Goal: Transaction & Acquisition: Download file/media

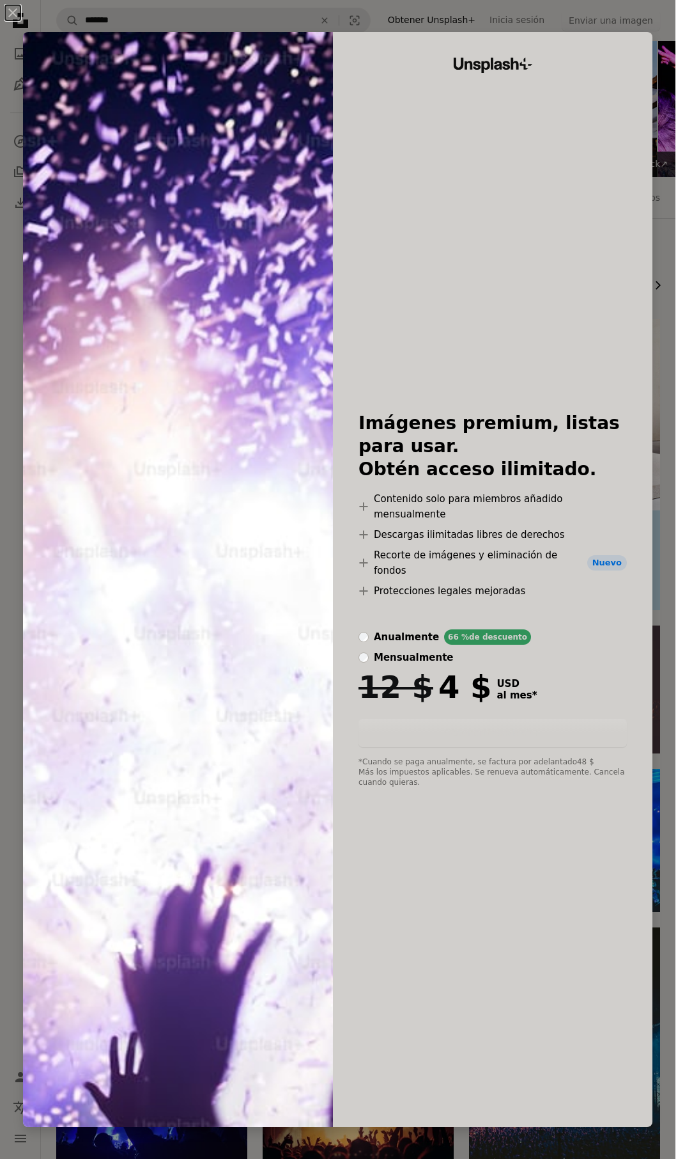
click at [184, 426] on img at bounding box center [178, 579] width 310 height 1095
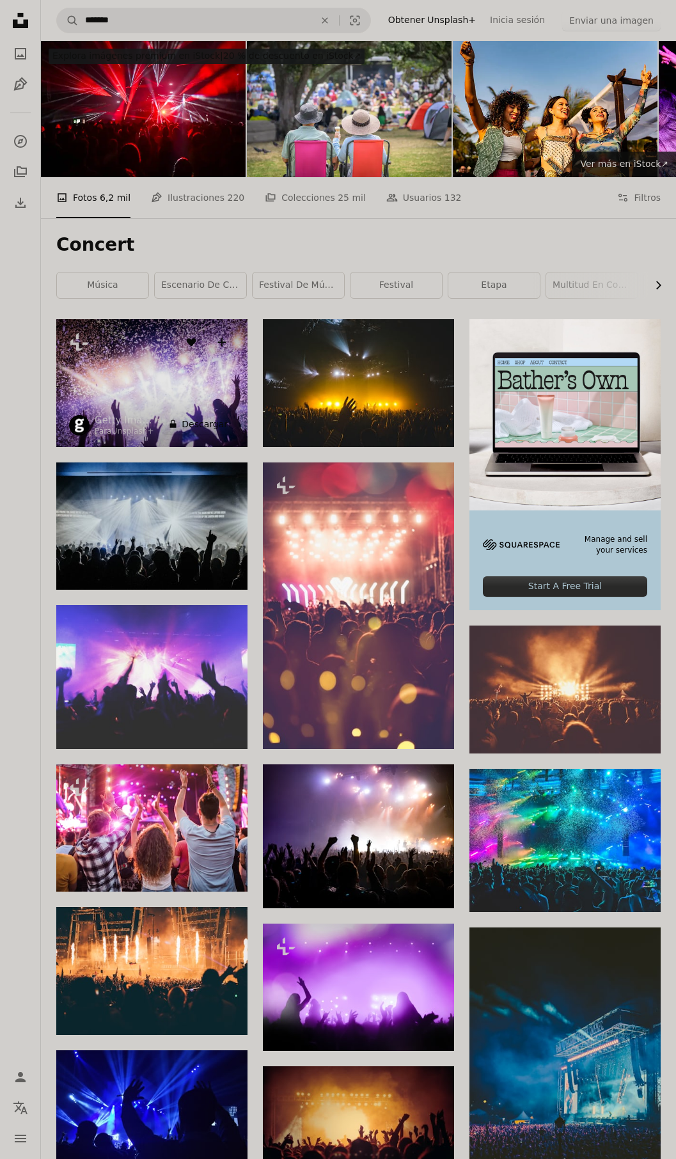
click at [182, 395] on img at bounding box center [151, 383] width 191 height 128
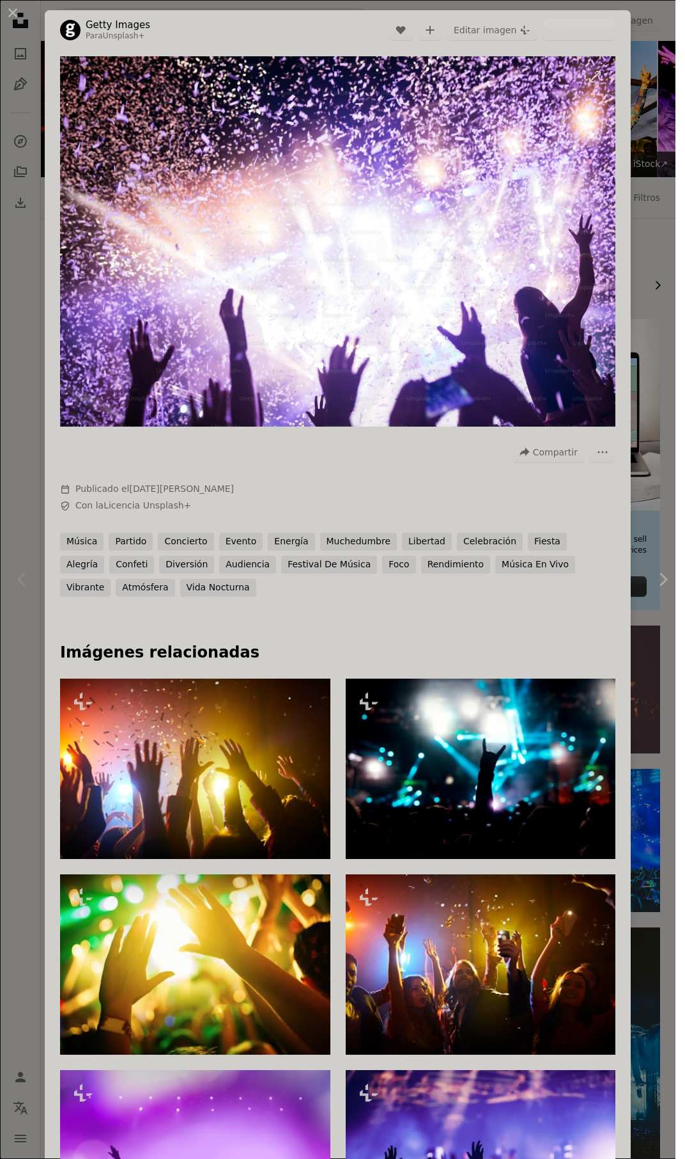
click at [248, 320] on img "Ampliar en esta imagen" at bounding box center [338, 241] width 556 height 370
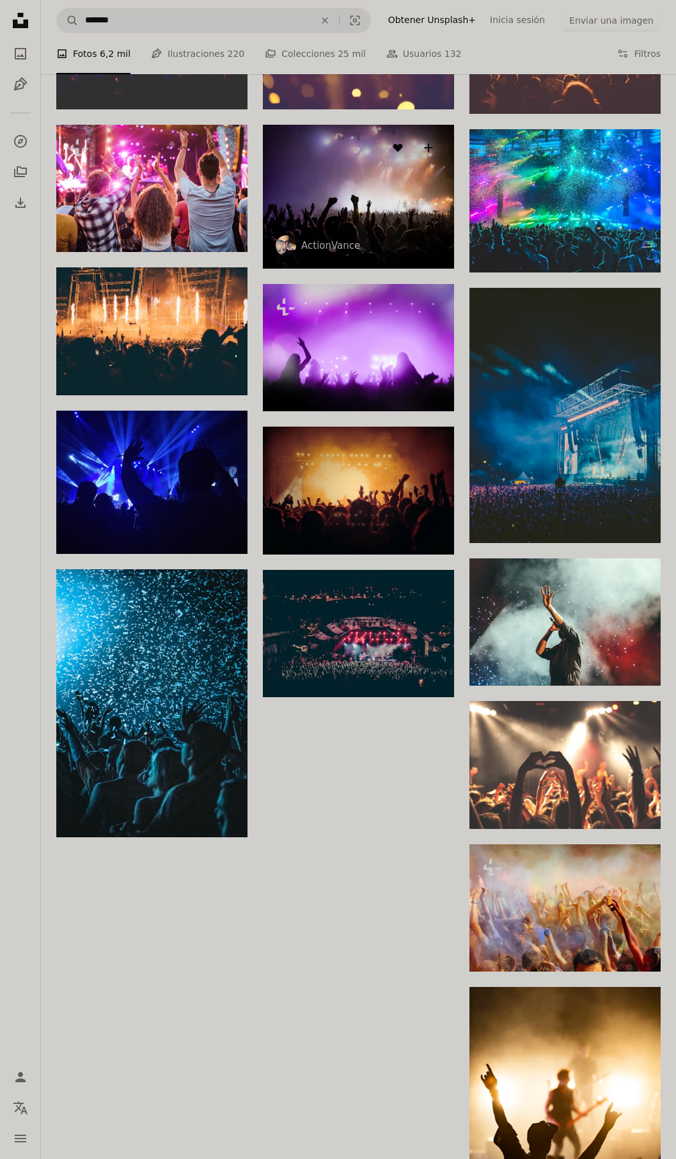
scroll to position [1215, 0]
